Goal: Task Accomplishment & Management: Manage account settings

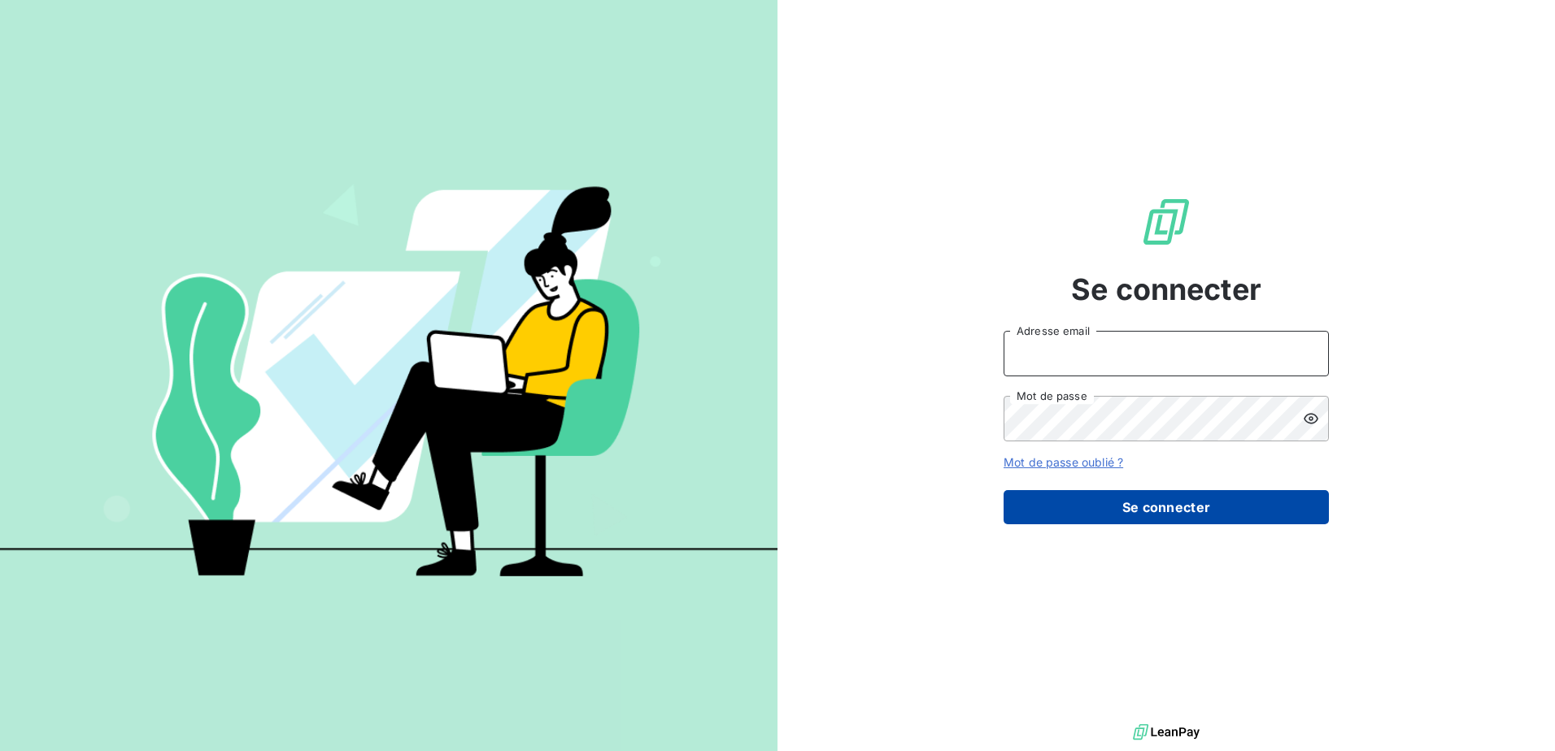
type input "commandes@matexlab.com"
click at [1182, 503] on button "Se connecter" at bounding box center [1166, 507] width 325 height 34
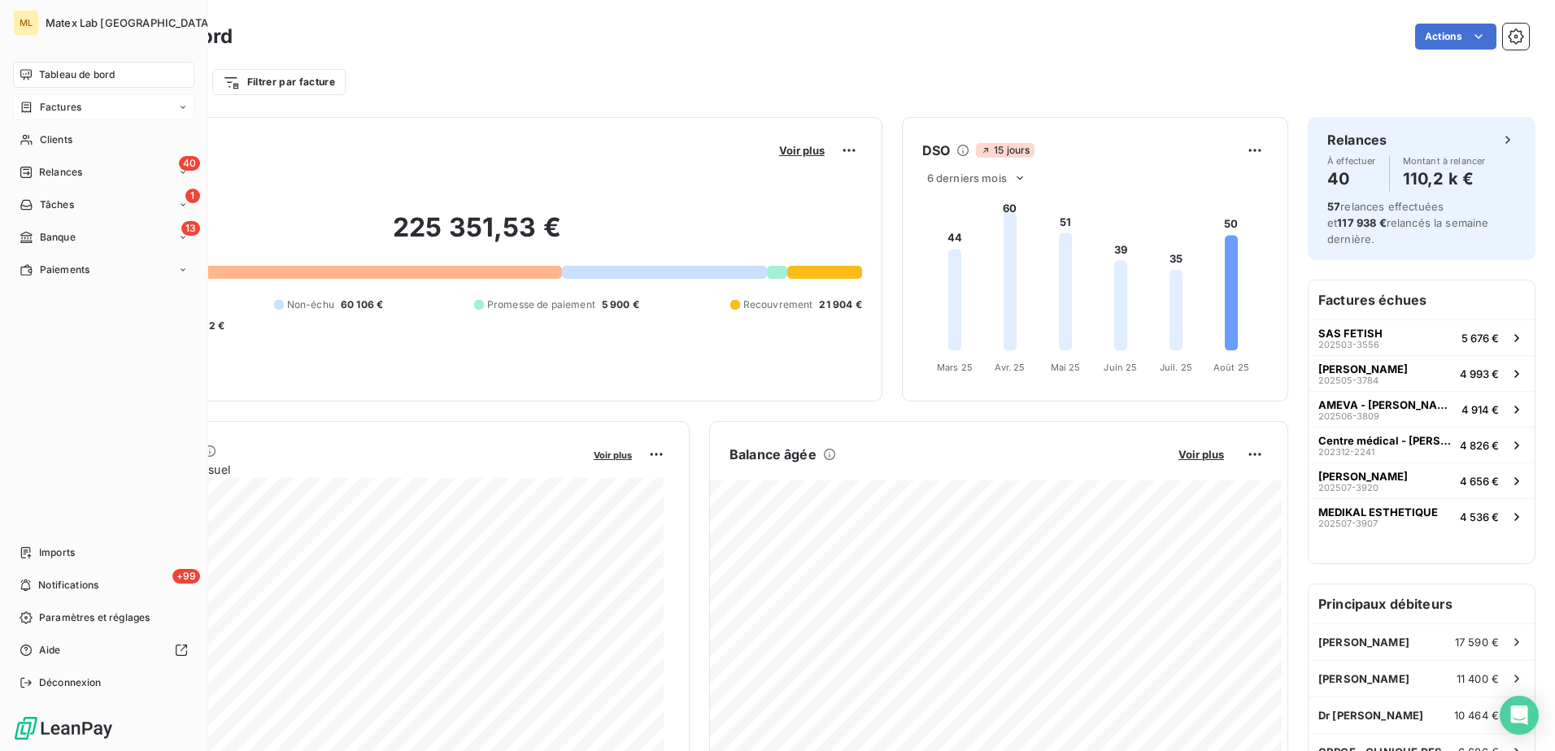
click at [73, 109] on span "Factures" at bounding box center [60, 107] width 41 height 15
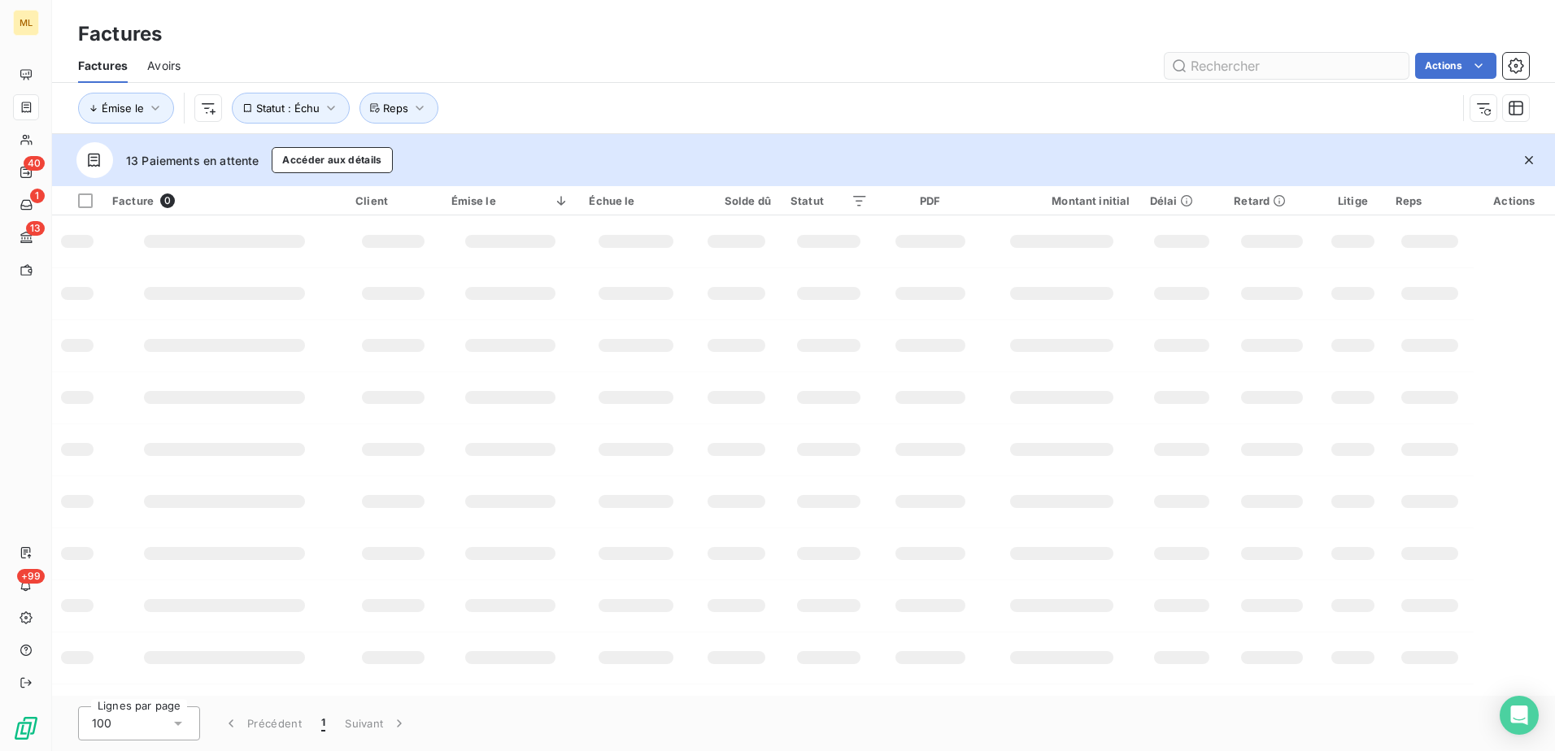
click at [1324, 67] on input "text" at bounding box center [1287, 66] width 244 height 26
type input "sadek"
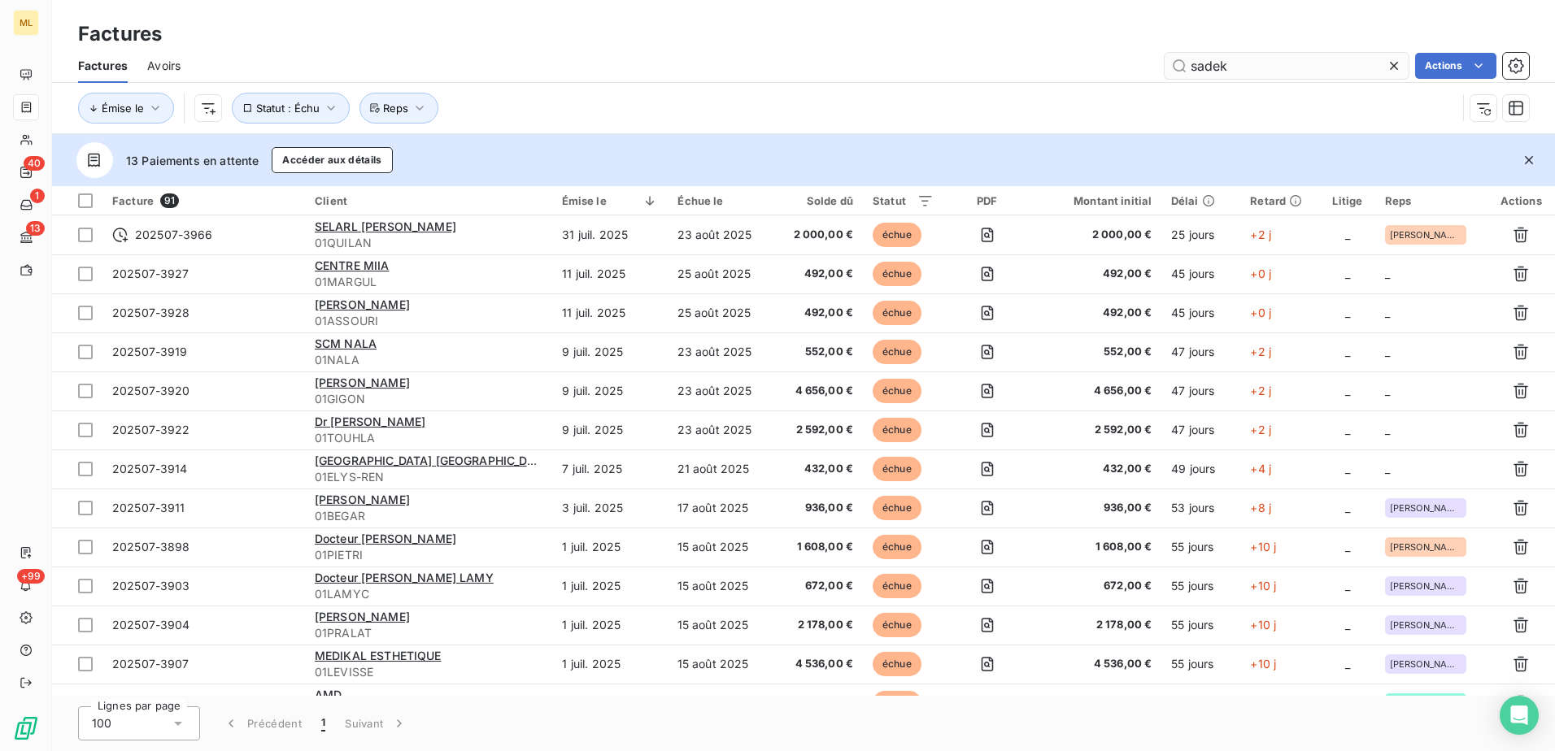
click at [1326, 65] on input "sadek" at bounding box center [1287, 66] width 244 height 26
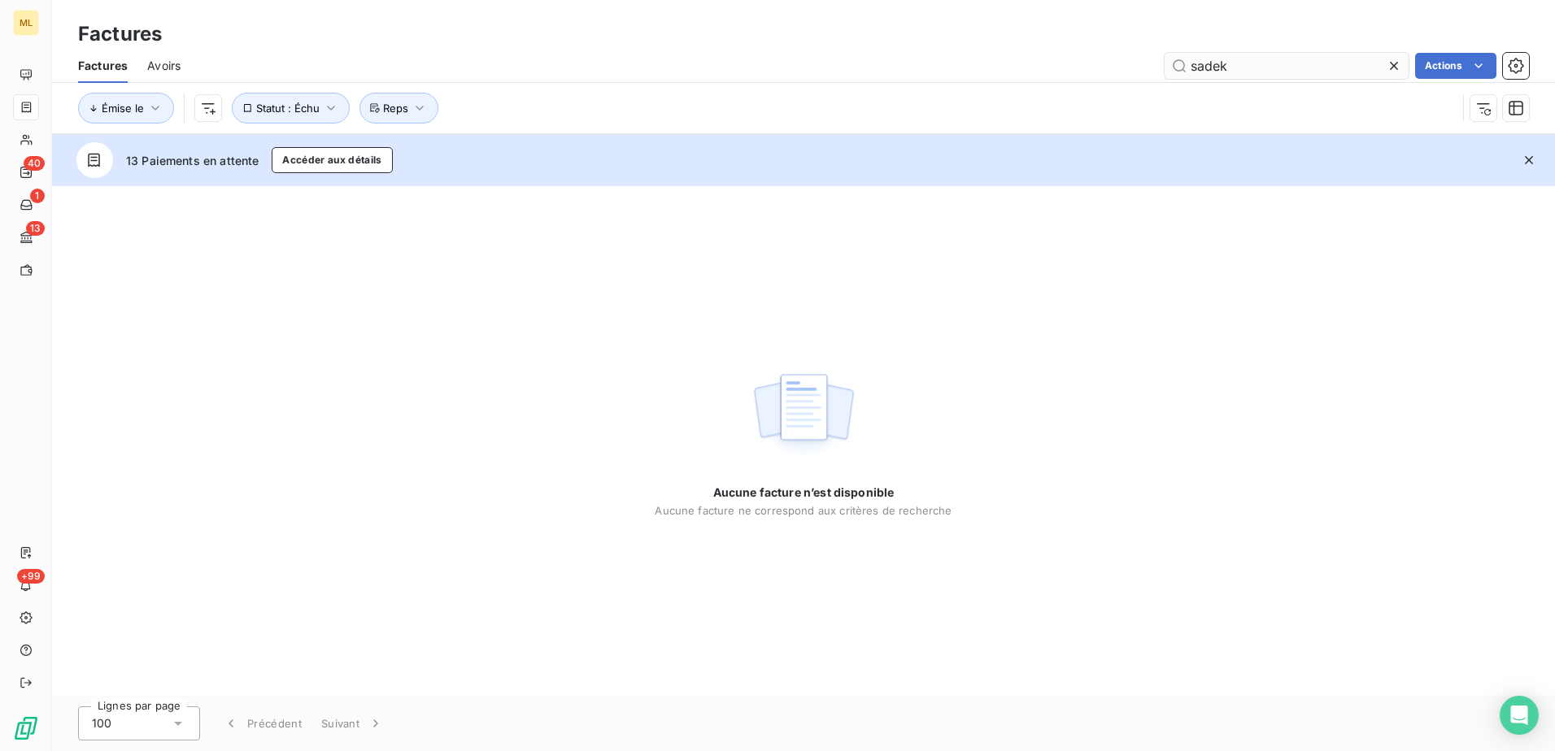
drag, startPoint x: 1243, startPoint y: 71, endPoint x: 1166, endPoint y: 72, distance: 76.5
click at [1166, 72] on input "sadek" at bounding box center [1287, 66] width 244 height 26
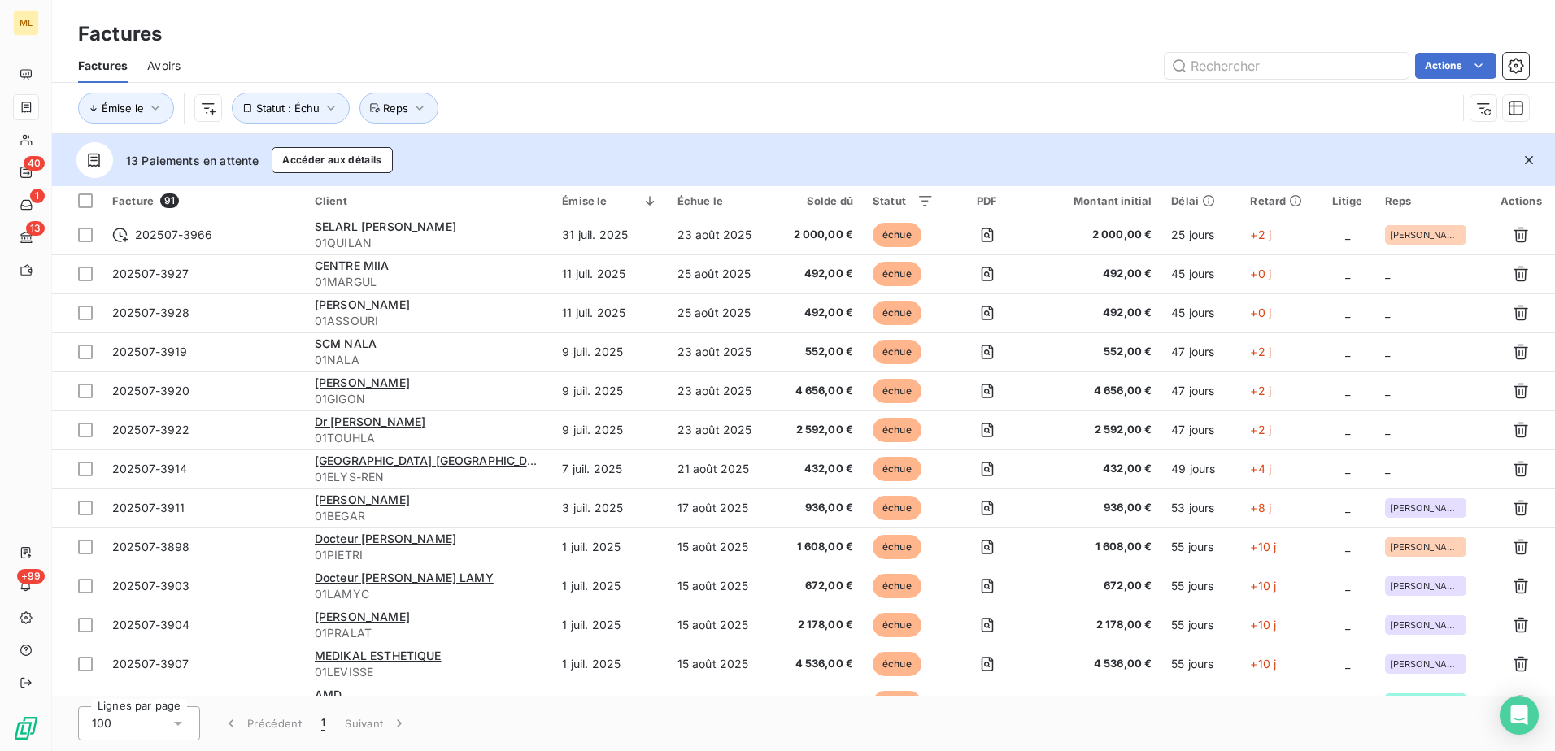
drag, startPoint x: 787, startPoint y: 68, endPoint x: 786, endPoint y: 89, distance: 21.2
click at [787, 68] on div "Actions" at bounding box center [864, 66] width 1329 height 26
